Goal: Transaction & Acquisition: Book appointment/travel/reservation

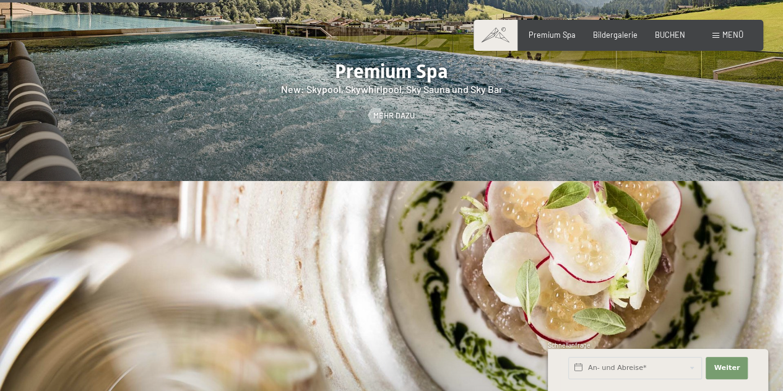
scroll to position [1478, 0]
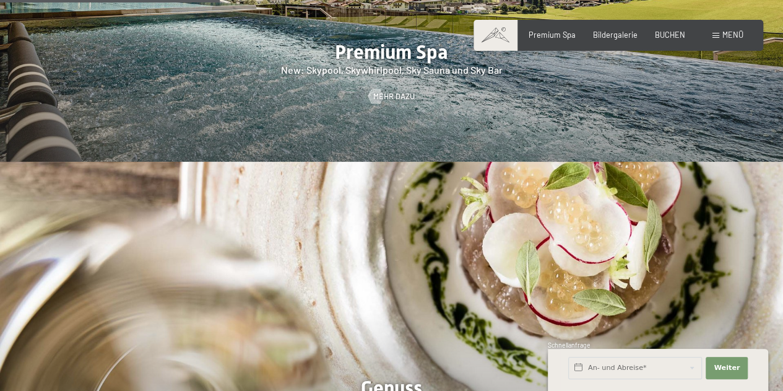
click at [555, 40] on div "Premium Spa Bildergalerie BUCHEN" at bounding box center [597, 35] width 209 height 11
click at [669, 33] on span "BUCHEN" at bounding box center [670, 33] width 30 height 10
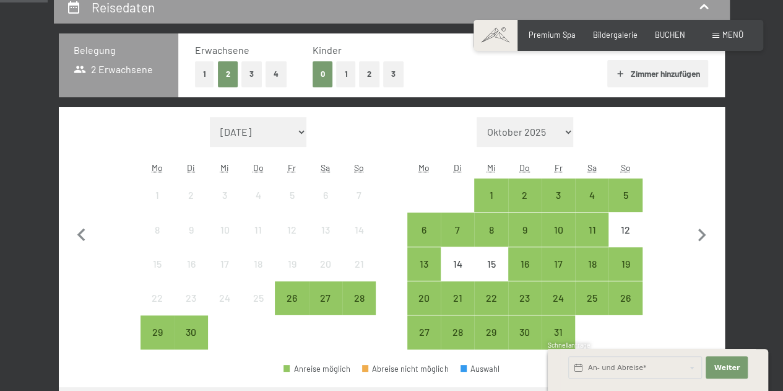
scroll to position [241, 0]
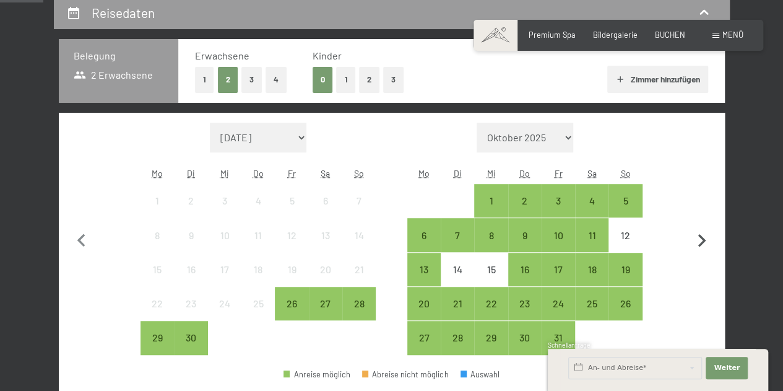
click at [695, 242] on icon "button" at bounding box center [702, 241] width 26 height 26
select select "[DATE]"
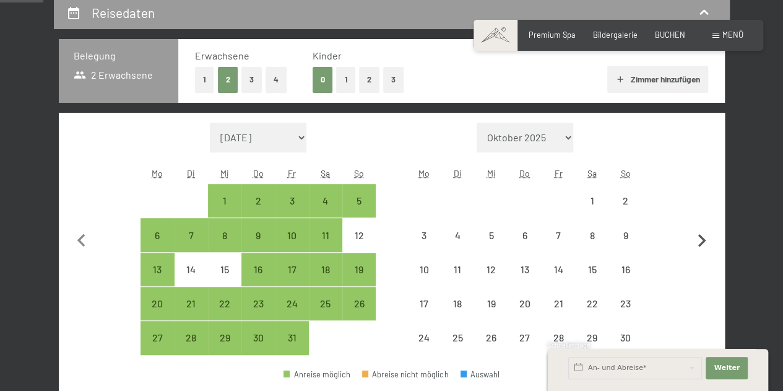
click at [695, 242] on icon "button" at bounding box center [702, 241] width 26 height 26
select select "[DATE]"
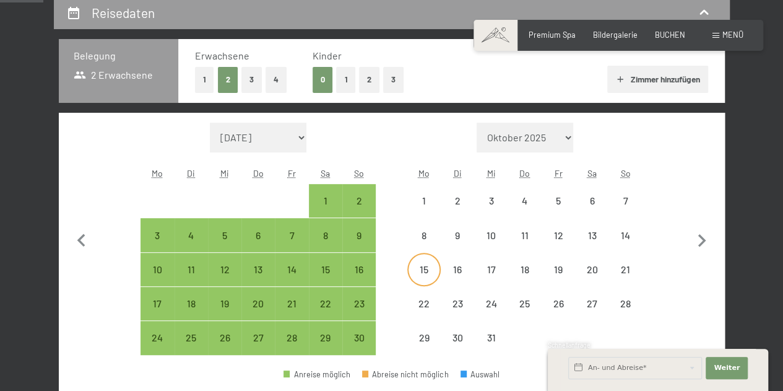
select select "[DATE]"
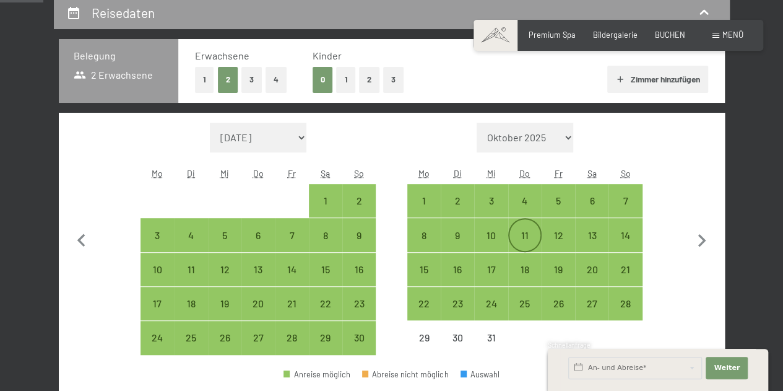
click at [531, 236] on div "11" at bounding box center [525, 245] width 31 height 31
select select "[DATE]"
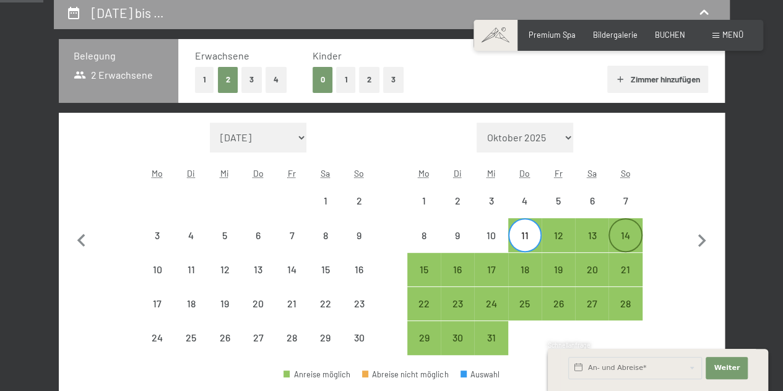
click at [622, 238] on div "14" at bounding box center [625, 245] width 31 height 31
select select "[DATE]"
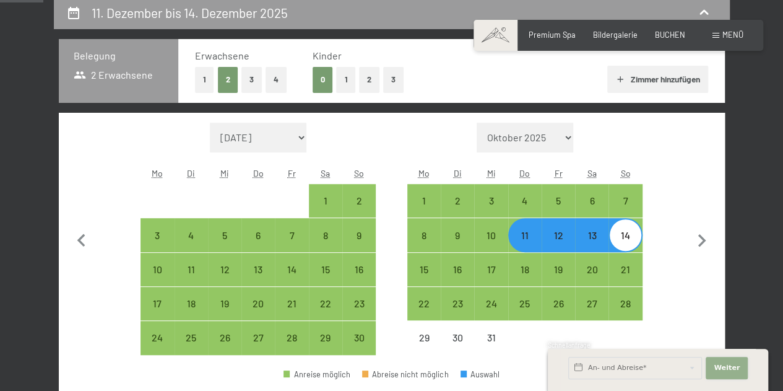
click at [715, 370] on button "Weiter Adressfelder ausblenden" at bounding box center [727, 368] width 42 height 22
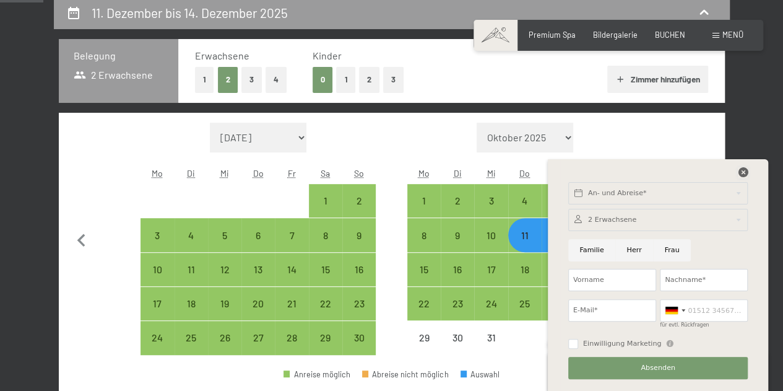
click at [742, 170] on icon at bounding box center [743, 172] width 10 height 10
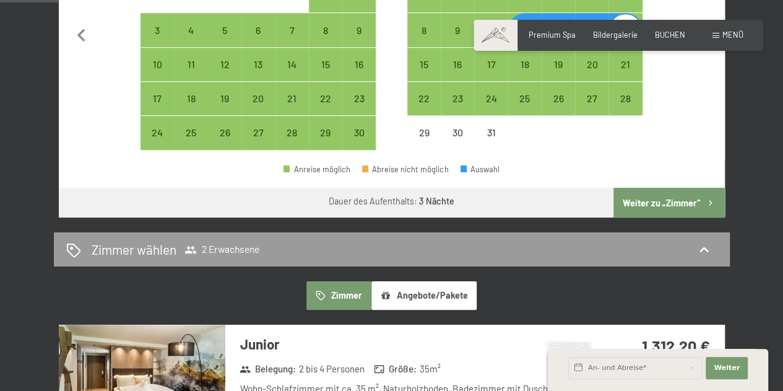
scroll to position [459, 0]
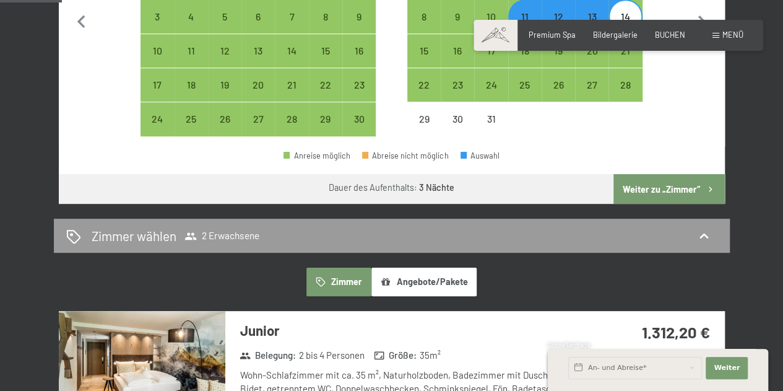
click at [643, 189] on button "Weiter zu „Zimmer“" at bounding box center [669, 189] width 111 height 30
select select "[DATE]"
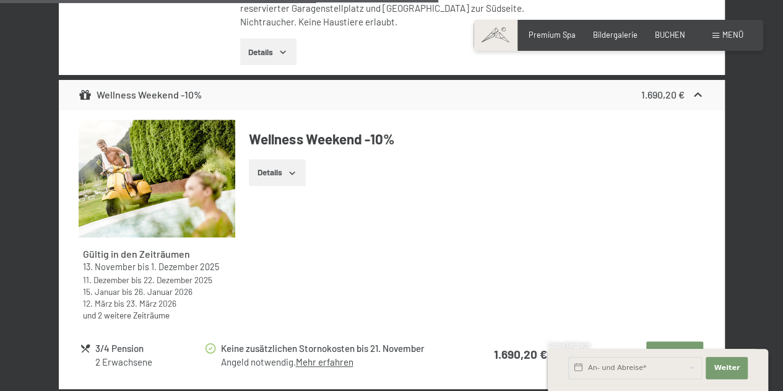
scroll to position [3102, 0]
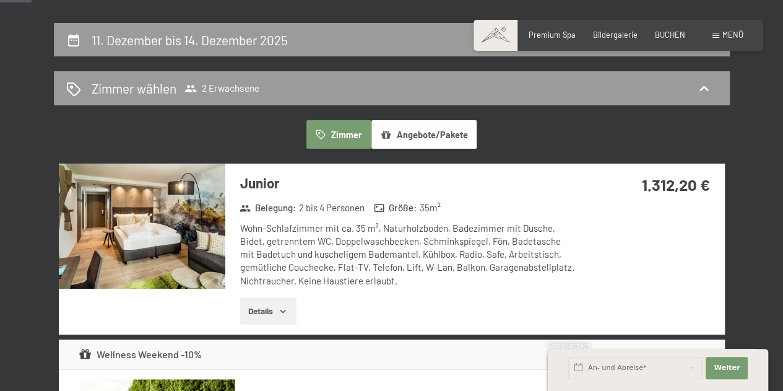
scroll to position [220, 0]
